Goal: Information Seeking & Learning: Learn about a topic

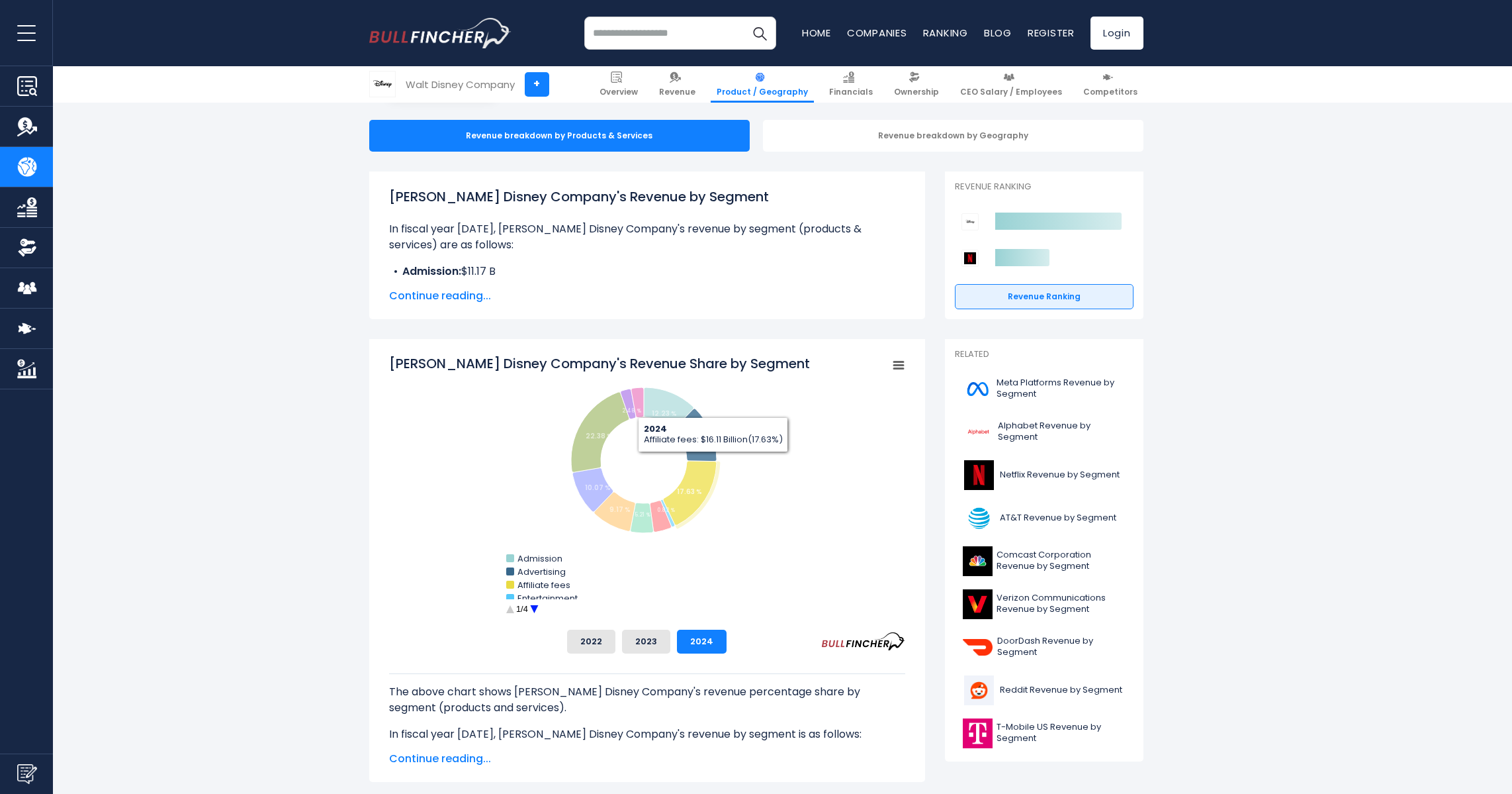
scroll to position [132, 0]
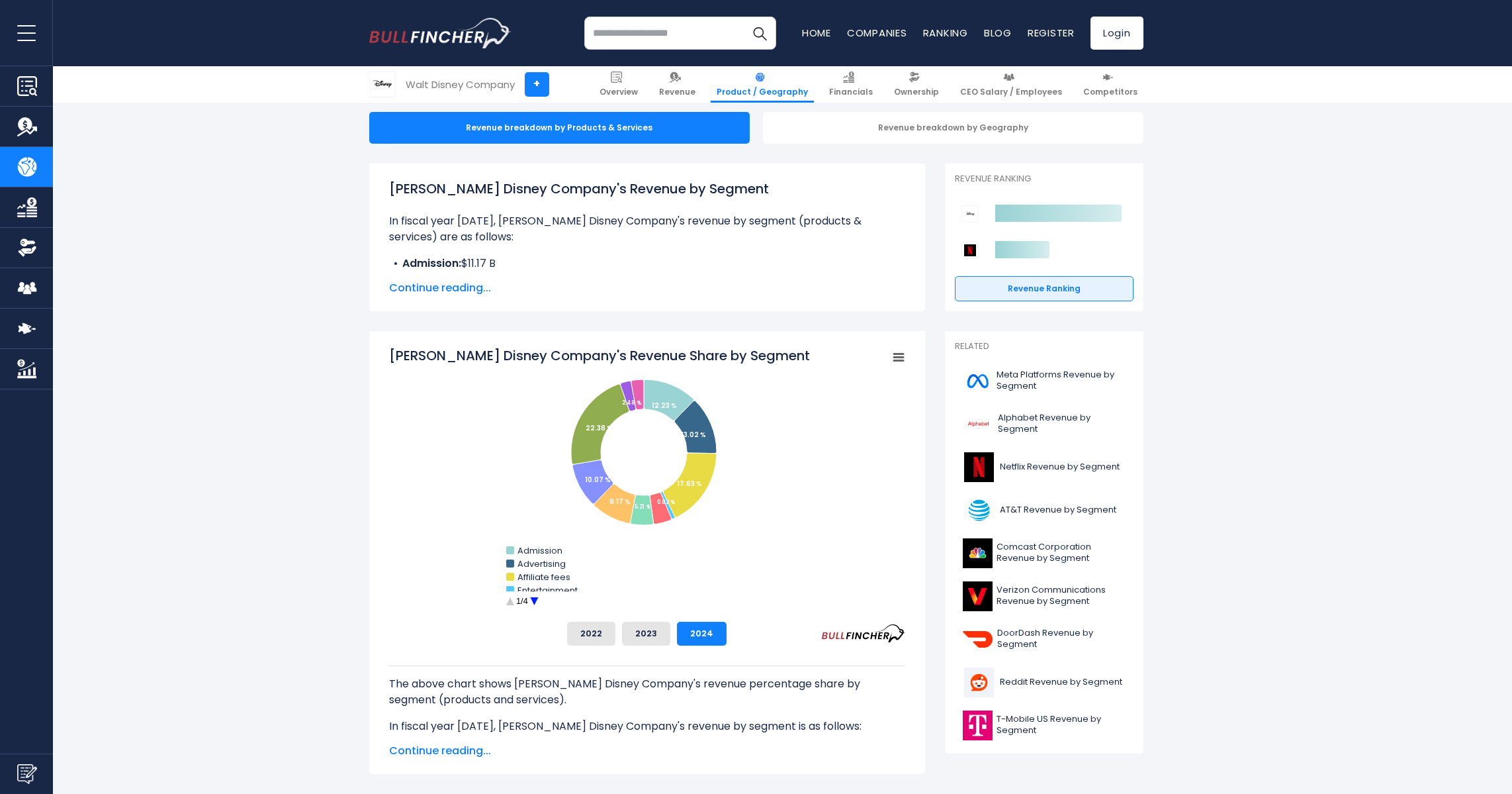
click at [533, 602] on circle "Walt Disney Company's Revenue Share by Segment" at bounding box center [534, 601] width 21 height 21
click at [531, 601] on circle "Walt Disney Company's Revenue Share by Segment" at bounding box center [534, 601] width 21 height 21
click at [528, 598] on circle "Walt Disney Company's Revenue Share by Segment" at bounding box center [534, 601] width 21 height 21
click at [509, 603] on circle "Walt Disney Company's Revenue Share by Segment" at bounding box center [510, 601] width 21 height 21
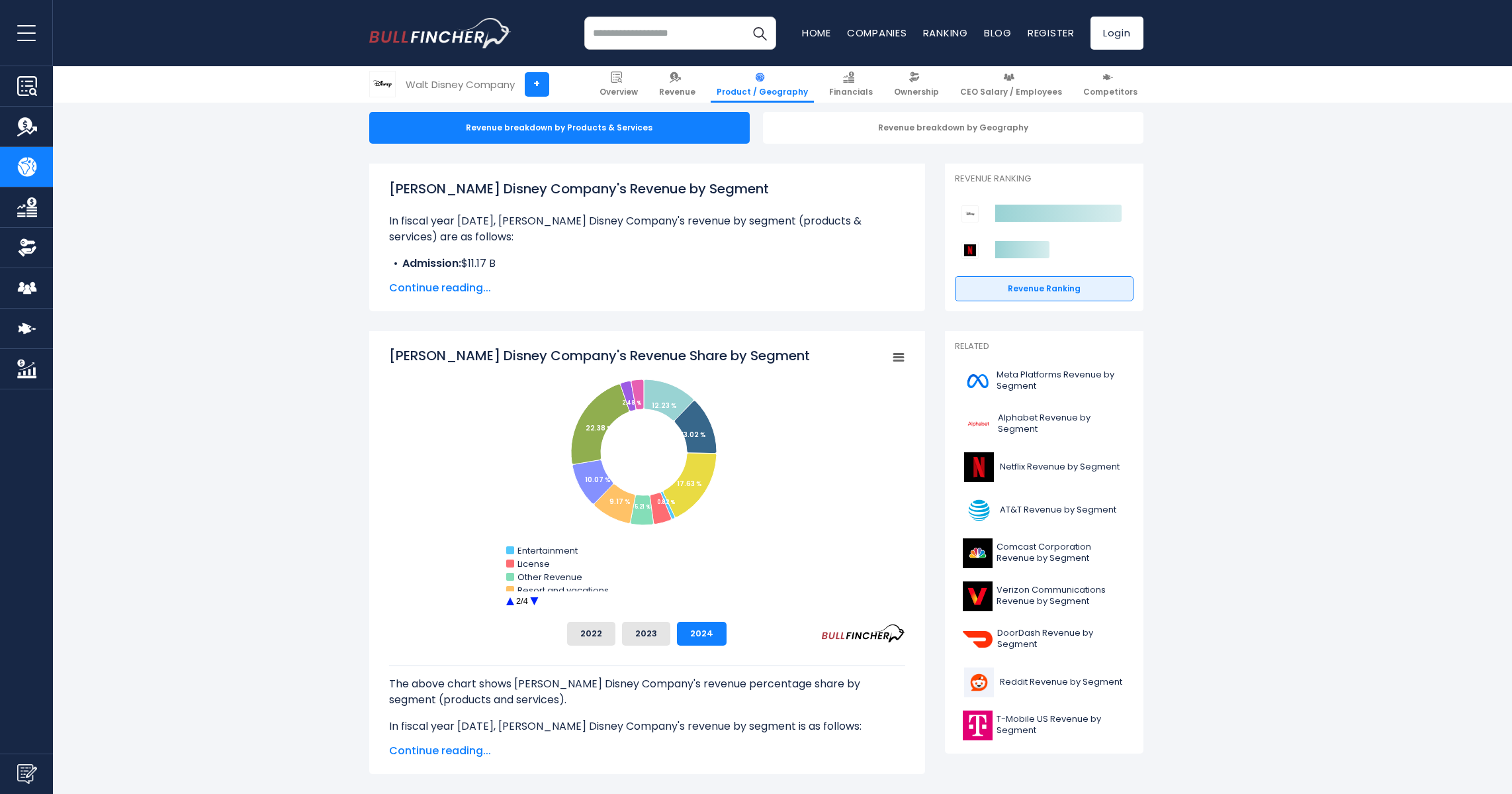
click at [509, 603] on circle "Walt Disney Company's Revenue Share by Segment" at bounding box center [510, 601] width 21 height 21
click at [530, 597] on circle "Walt Disney Company's Revenue Share by Segment" at bounding box center [534, 601] width 21 height 21
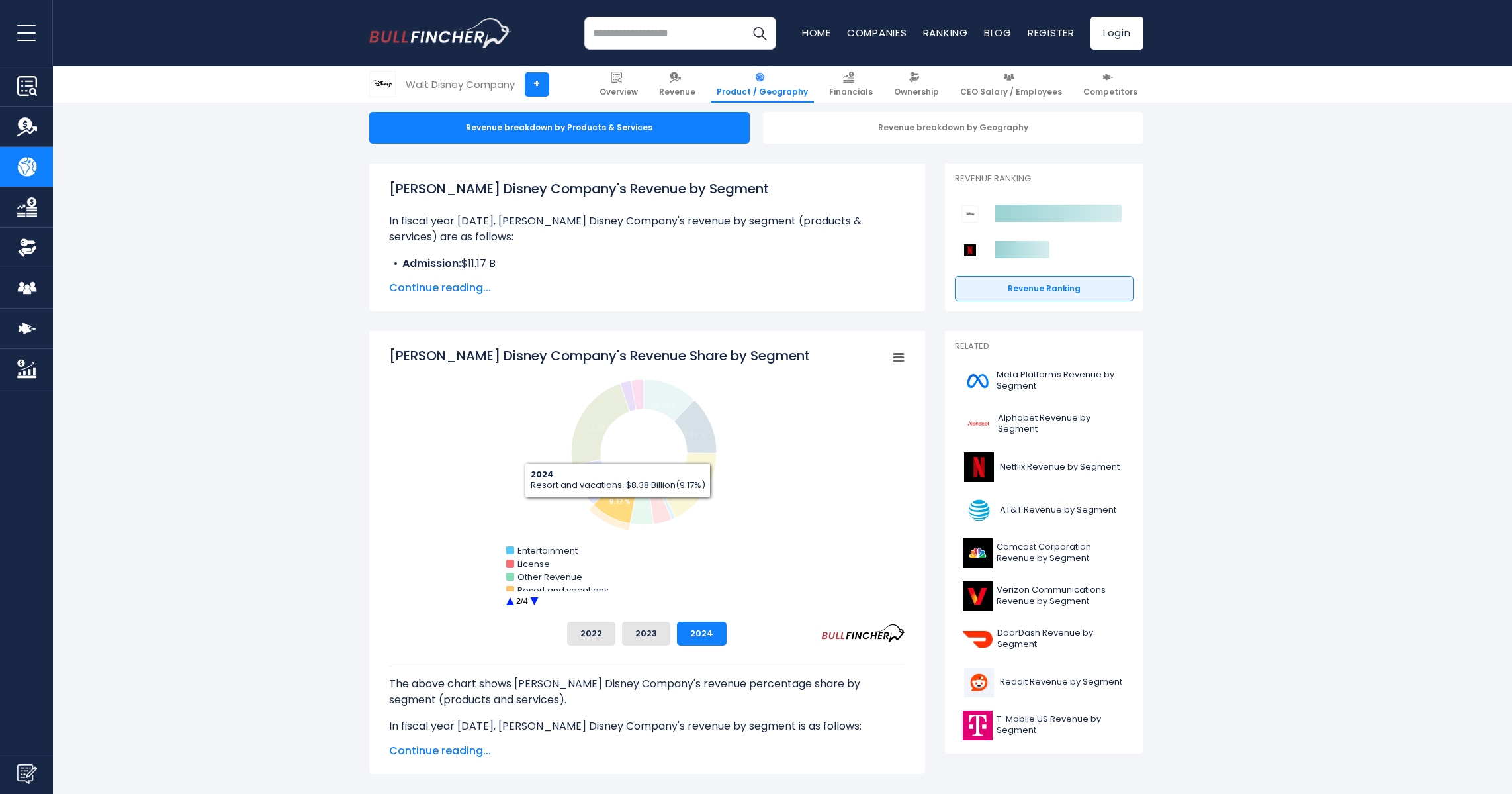
click at [617, 508] on icon "Walt Disney Company's Revenue Share by Segment" at bounding box center [615, 503] width 41 height 39
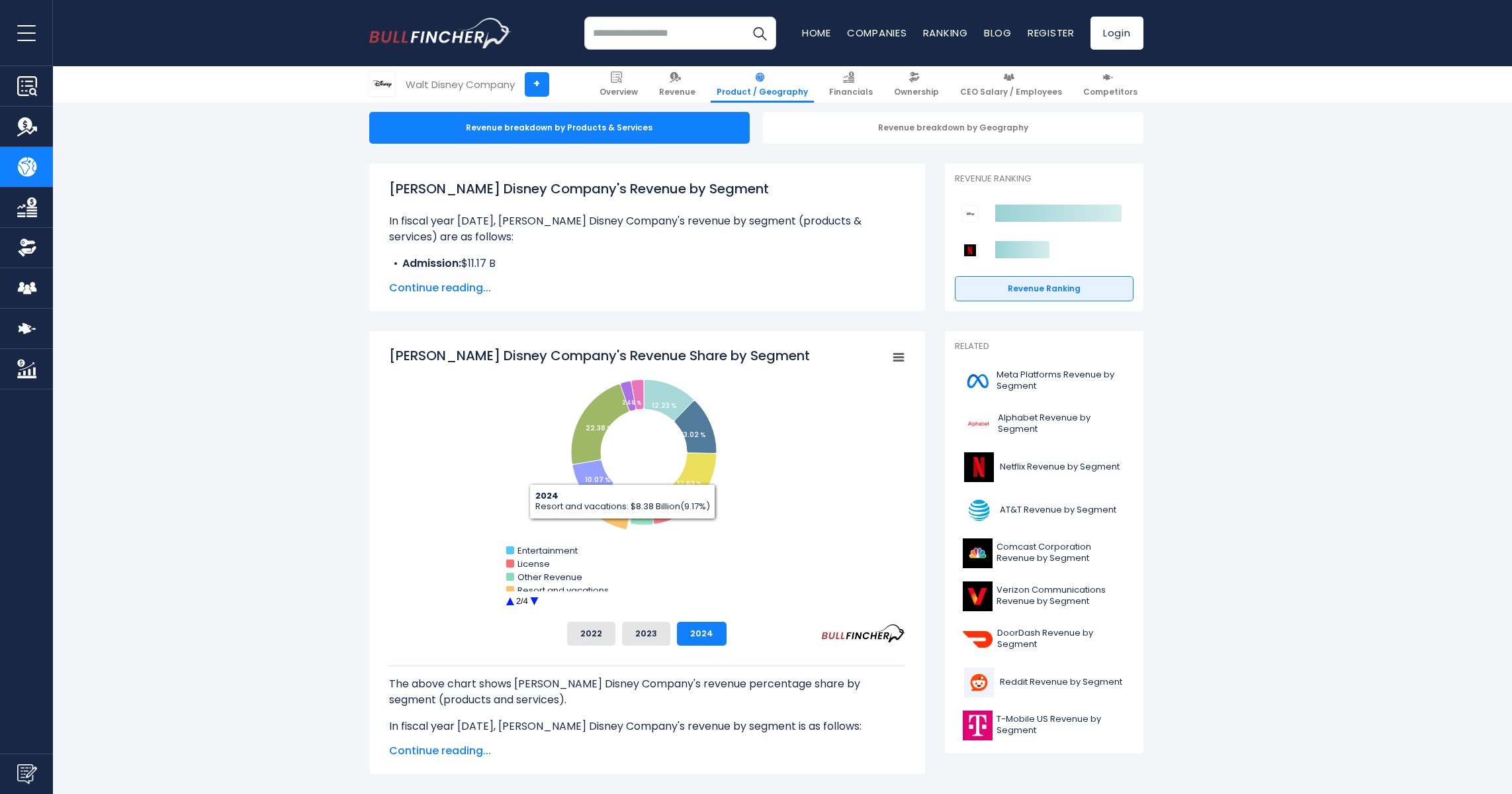
click at [849, 516] on rect "Walt Disney Company's Revenue Share by Segment" at bounding box center [647, 478] width 516 height 265
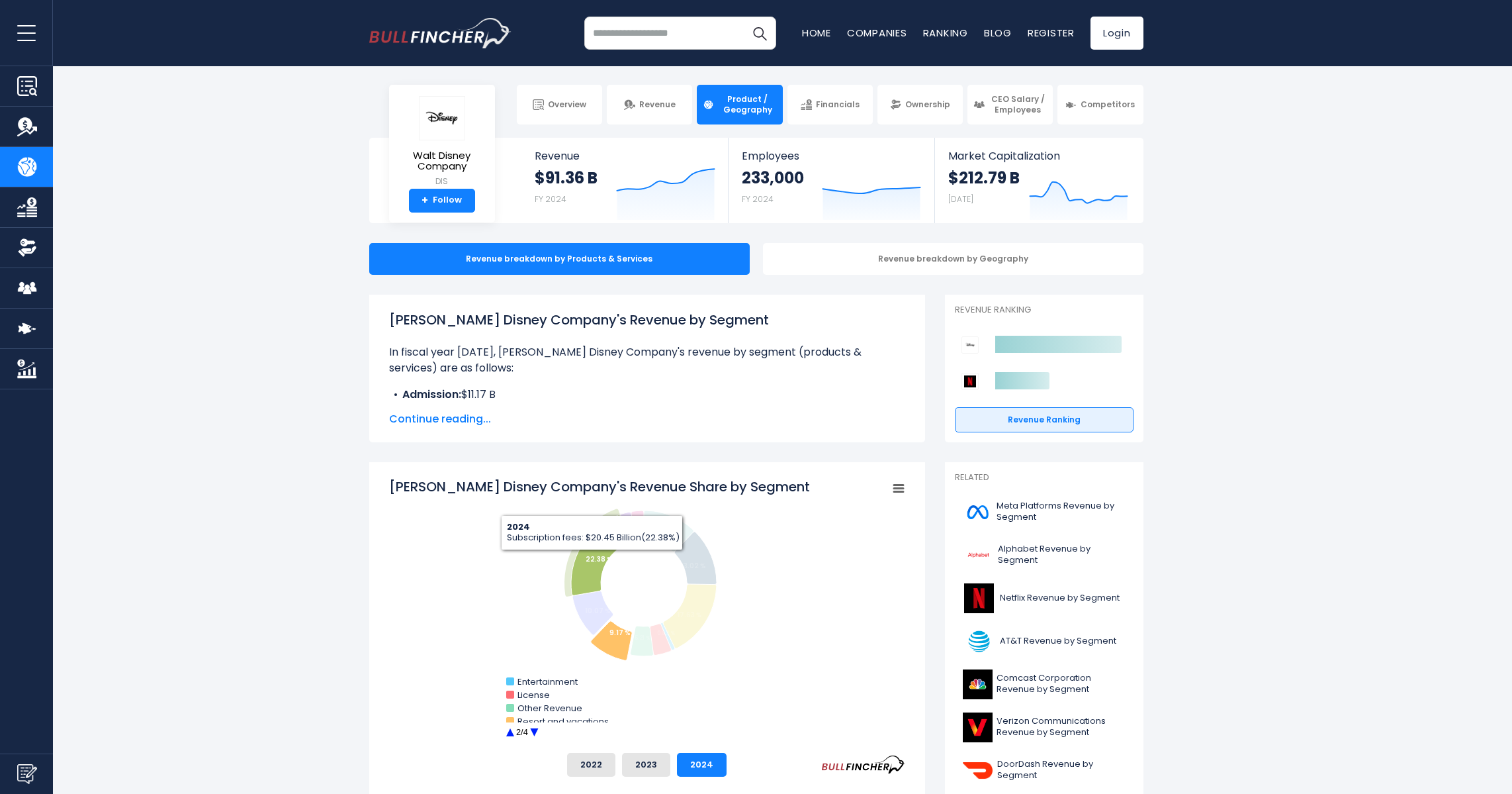
scroll to position [0, 0]
